Goal: Transaction & Acquisition: Purchase product/service

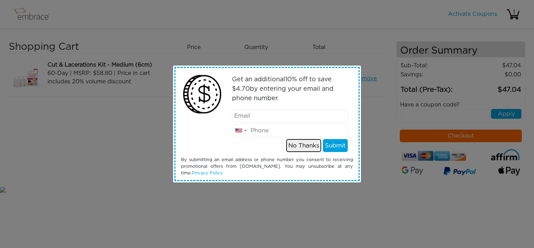
click at [306, 142] on button "No Thanks" at bounding box center [303, 145] width 35 height 13
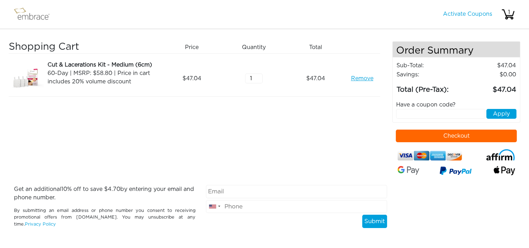
click at [410, 138] on button "Checkout" at bounding box center [456, 135] width 121 height 13
click at [358, 78] on link "Remove" at bounding box center [362, 78] width 22 height 8
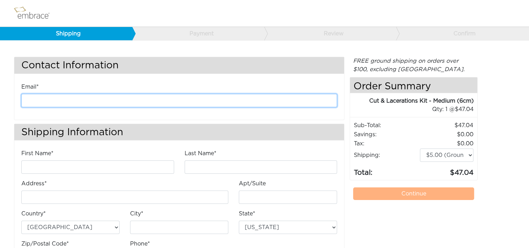
click at [122, 101] on input "email" at bounding box center [179, 100] width 316 height 13
type input "kanderson@diligenthealthsolutions.com"
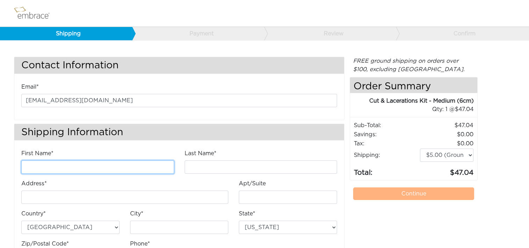
type input "Kathleen"
type input "Anderson"
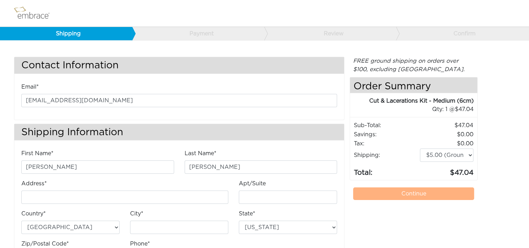
type input "4200 Lafayette Center Drive"
type input "E"
type input "Chantilly"
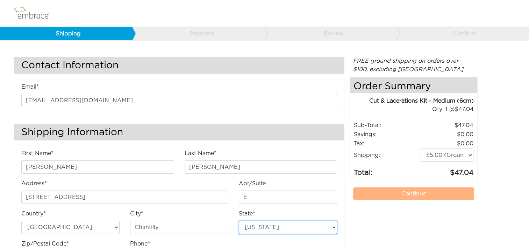
select select "VA"
type input "20151"
type input "7034490520"
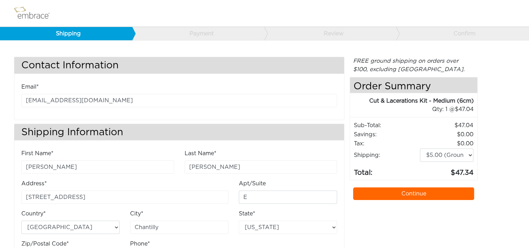
click at [359, 188] on link "Continue" at bounding box center [413, 193] width 121 height 13
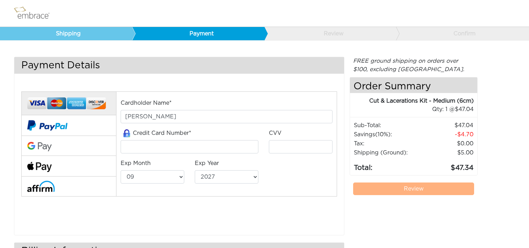
select select "9"
select select "2027"
